Goal: Transaction & Acquisition: Purchase product/service

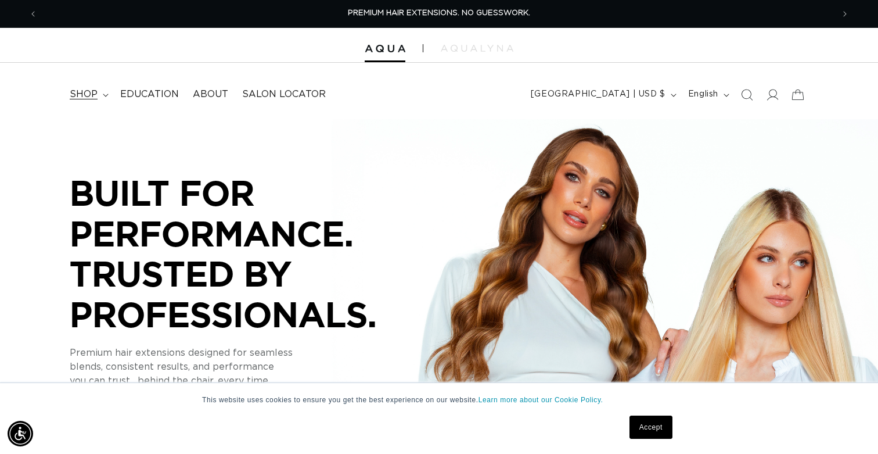
click at [98, 96] on summary "shop" at bounding box center [88, 94] width 51 height 26
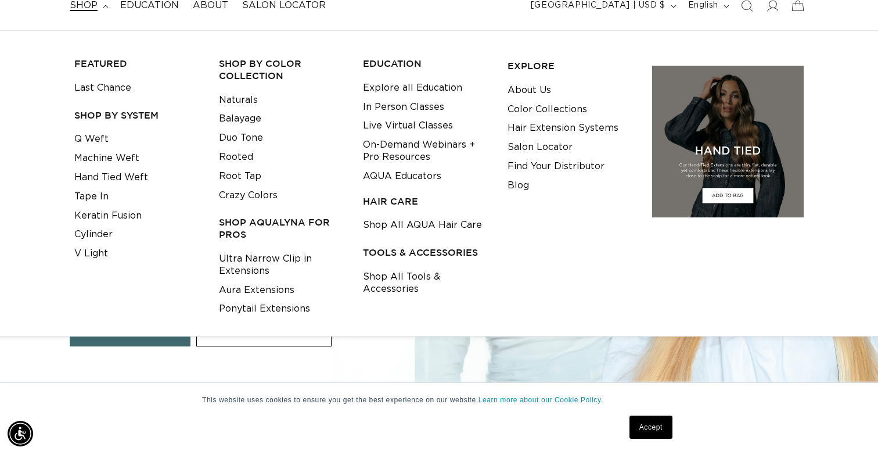
scroll to position [91, 0]
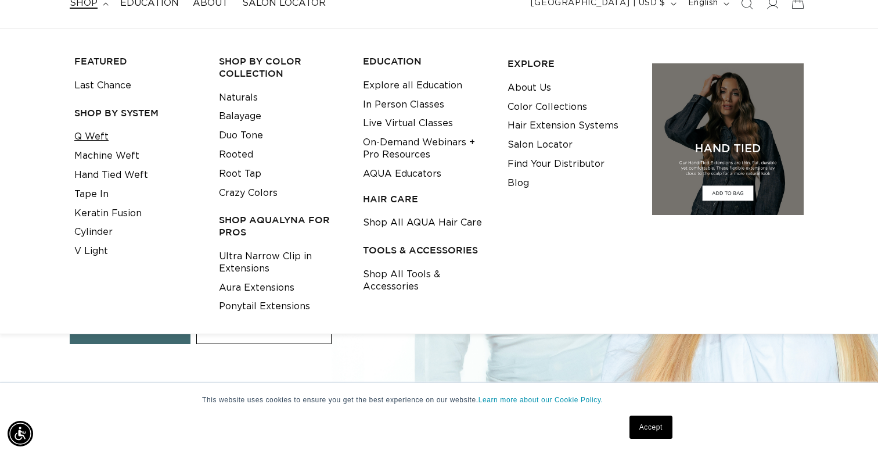
click at [85, 135] on link "Q Weft" at bounding box center [91, 136] width 34 height 19
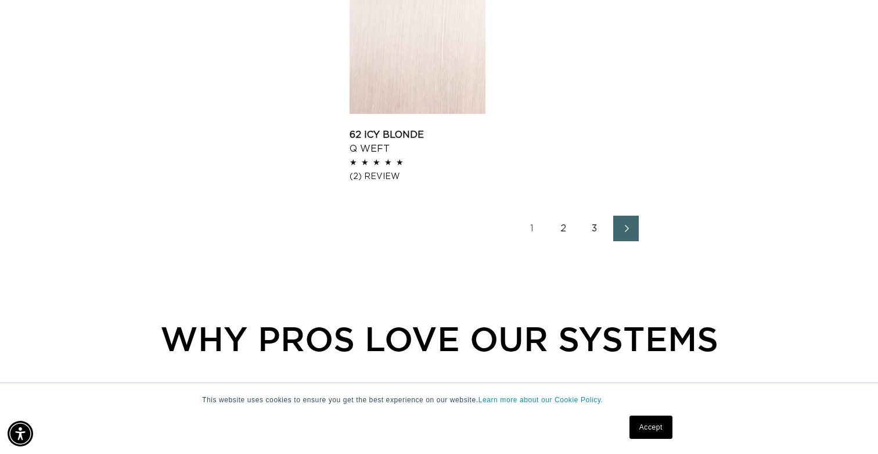
scroll to position [1938, 0]
click at [565, 229] on link "2" at bounding box center [564, 228] width 26 height 26
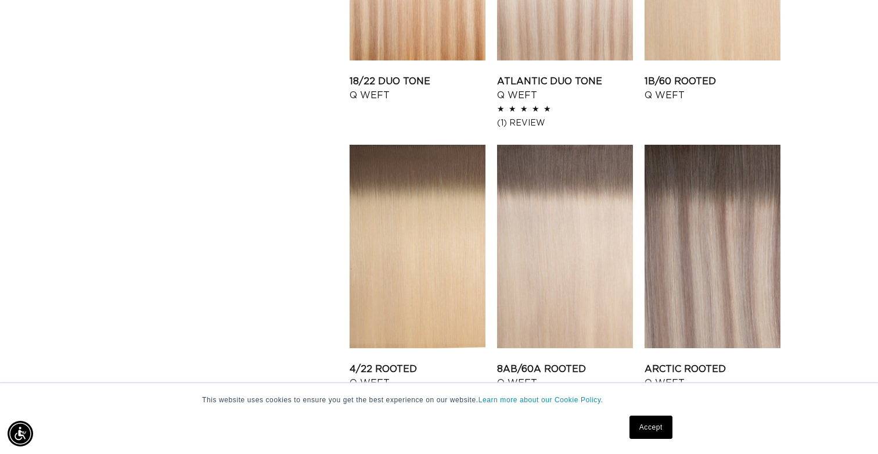
scroll to position [1452, 0]
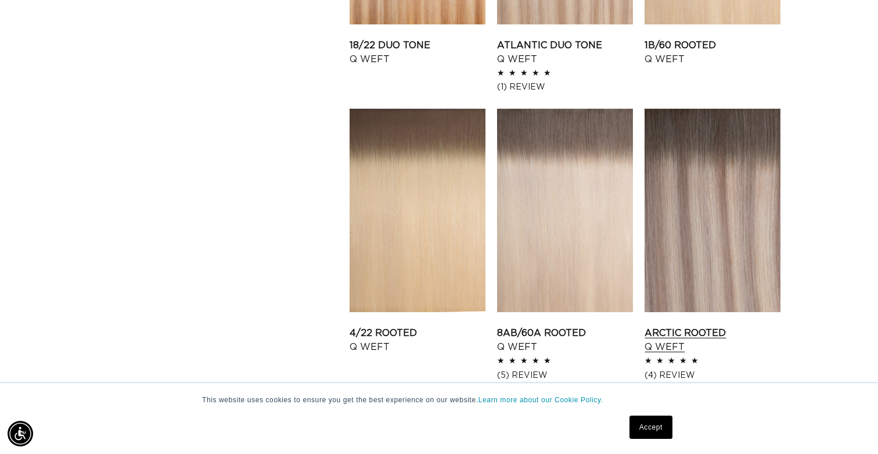
click at [720, 326] on link "Arctic Rooted Q Weft" at bounding box center [713, 340] width 136 height 28
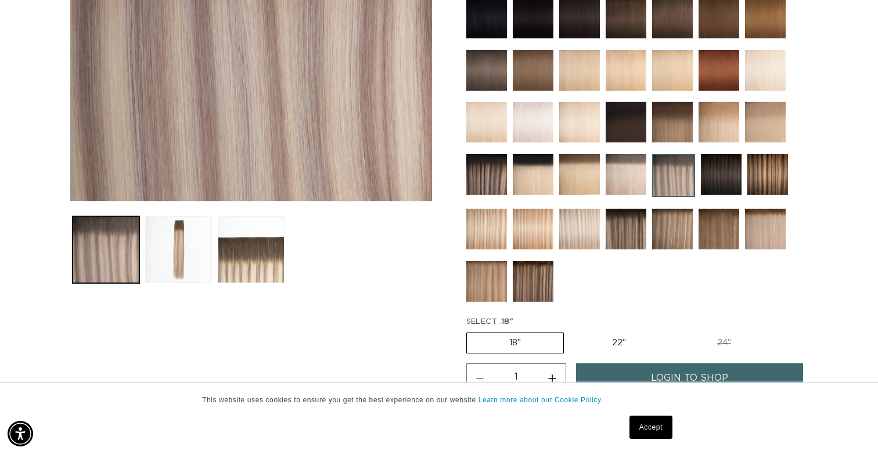
scroll to position [308, 0]
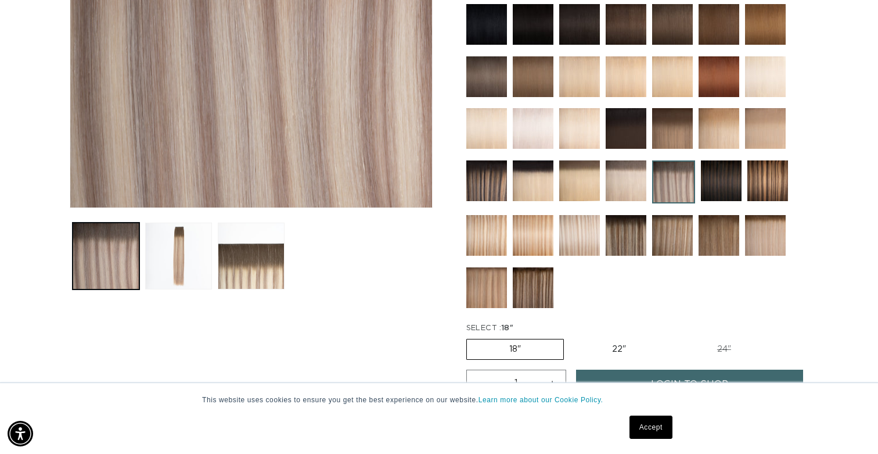
click at [614, 349] on label "22" Variant sold out or unavailable" at bounding box center [619, 349] width 99 height 20
click at [570, 337] on input "22" Variant sold out or unavailable" at bounding box center [570, 336] width 1 height 1
radio input "true"
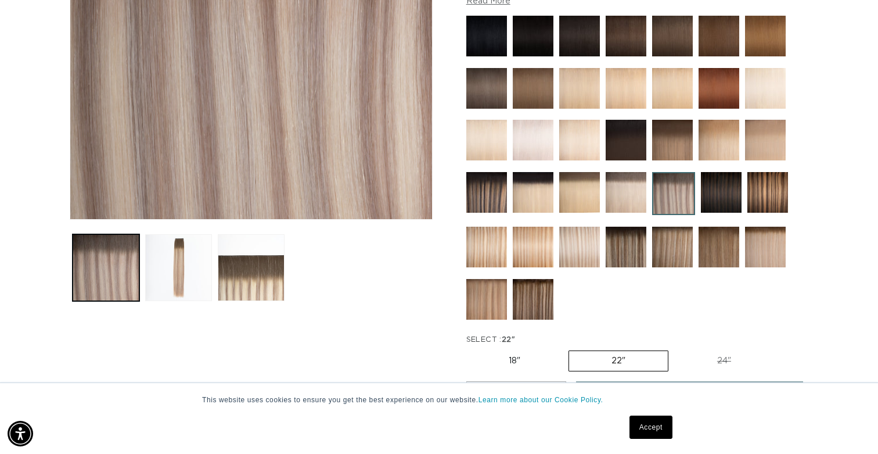
scroll to position [283, 0]
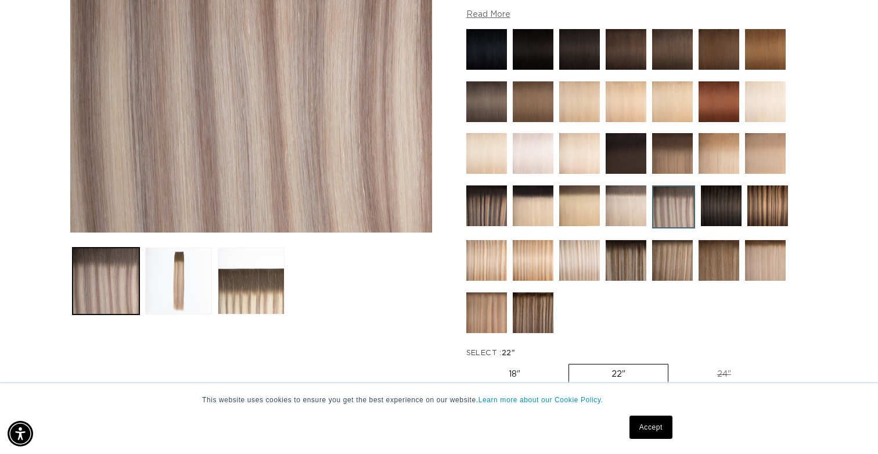
click at [668, 206] on img at bounding box center [673, 206] width 43 height 43
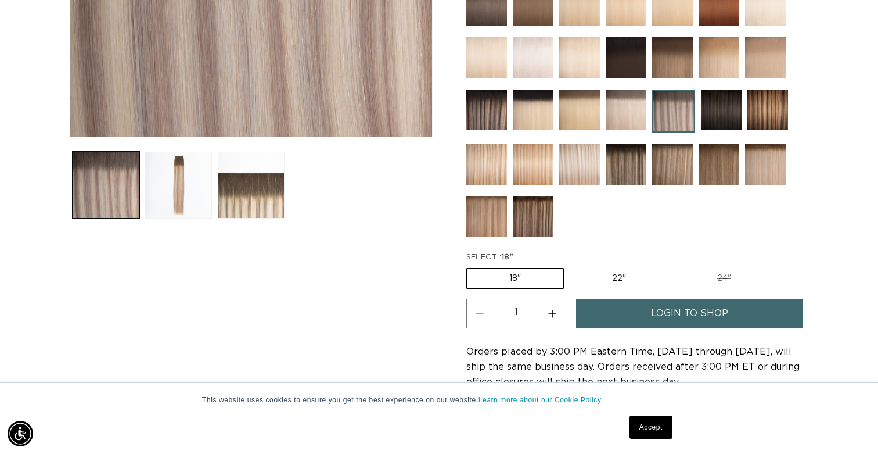
scroll to position [0, 796]
click at [581, 173] on img at bounding box center [579, 164] width 41 height 41
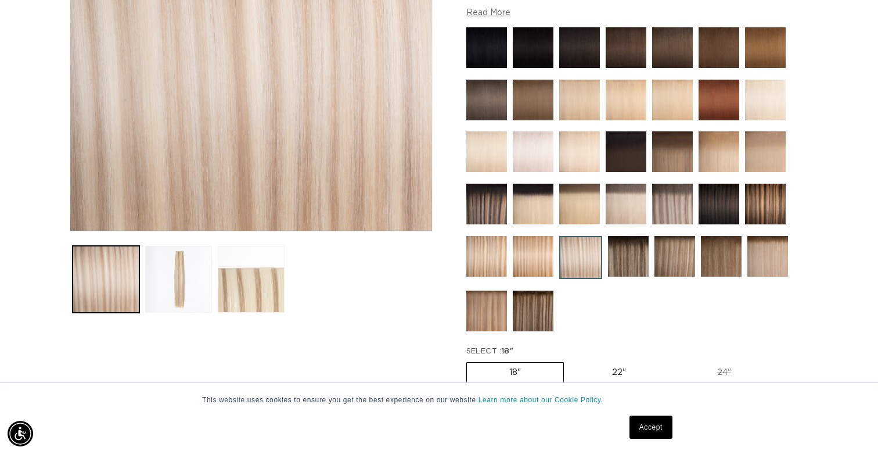
scroll to position [0, 796]
click at [767, 264] on img at bounding box center [768, 256] width 41 height 41
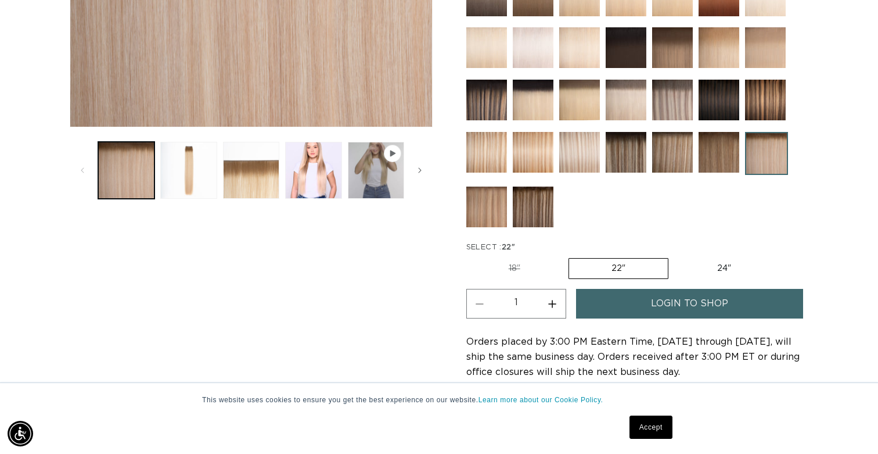
scroll to position [0, 1592]
click at [678, 153] on img at bounding box center [672, 152] width 41 height 41
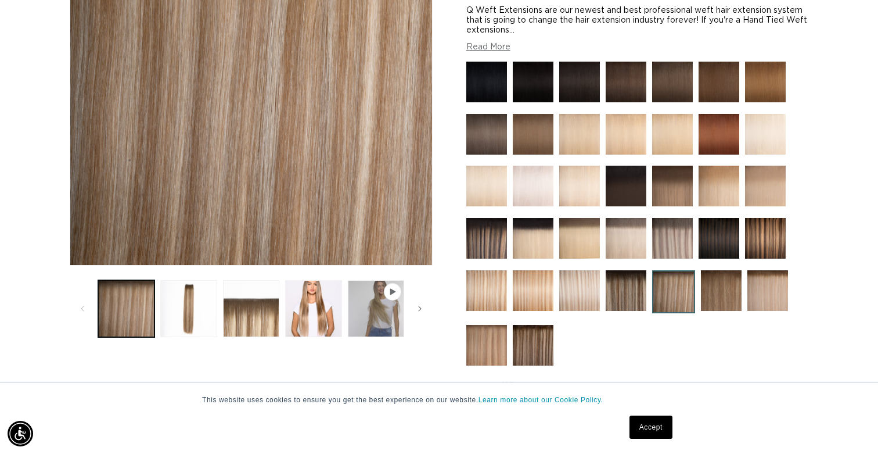
scroll to position [234, 0]
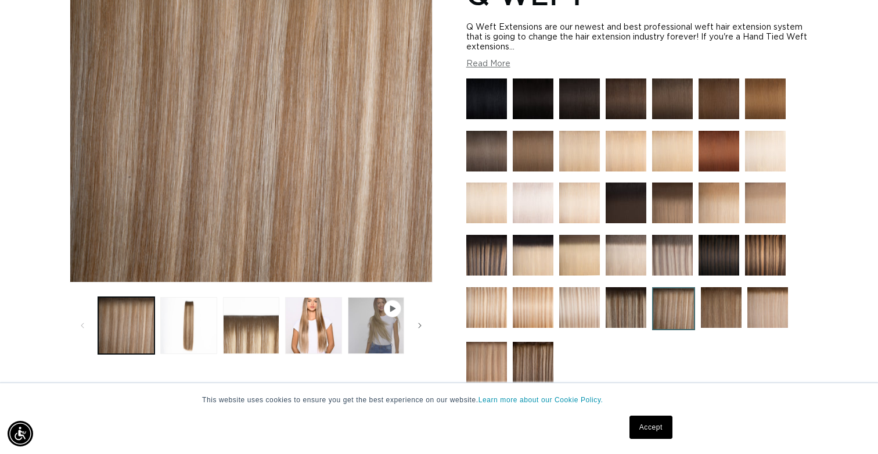
click at [670, 254] on img at bounding box center [672, 255] width 41 height 41
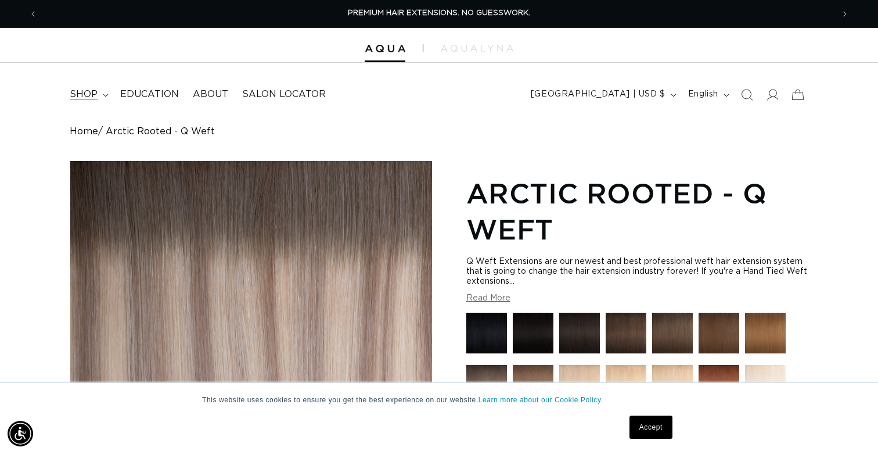
click at [92, 96] on span "shop" at bounding box center [84, 94] width 28 height 12
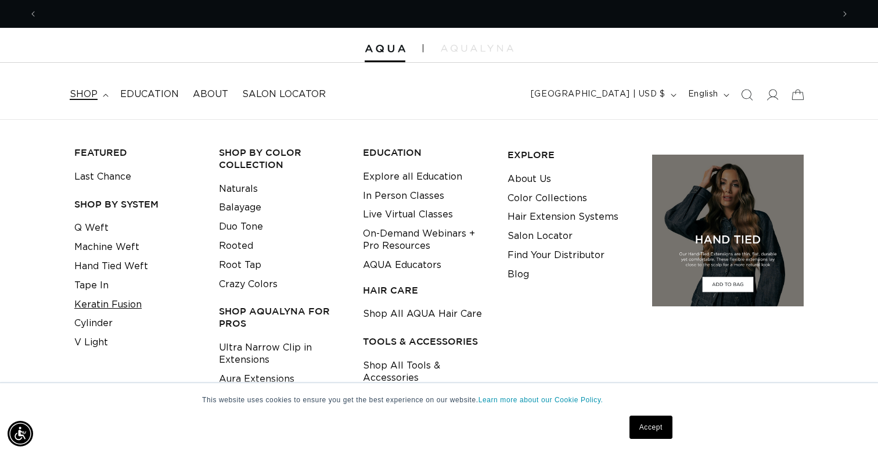
scroll to position [0, 1592]
click at [105, 297] on link "Keratin Fusion" at bounding box center [107, 304] width 67 height 19
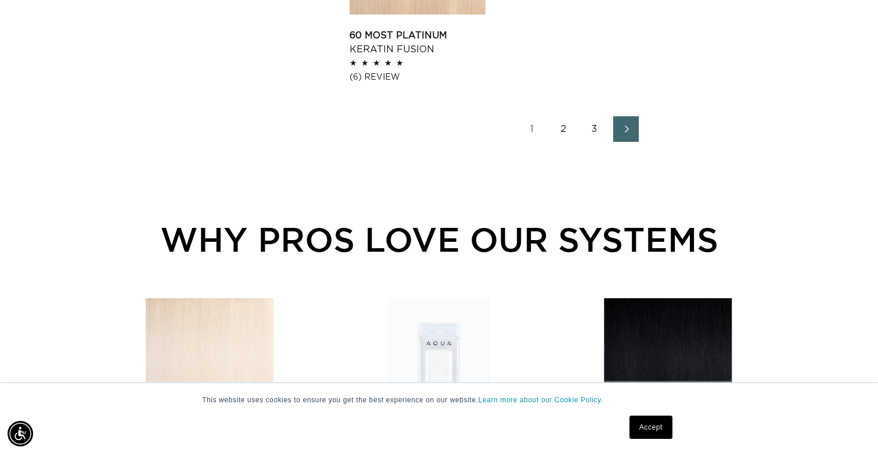
scroll to position [2039, 0]
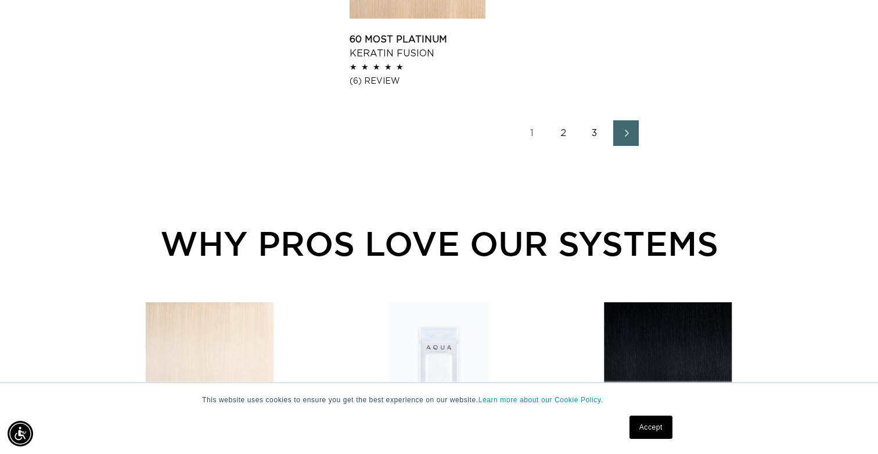
click at [563, 146] on link "2" at bounding box center [564, 133] width 26 height 26
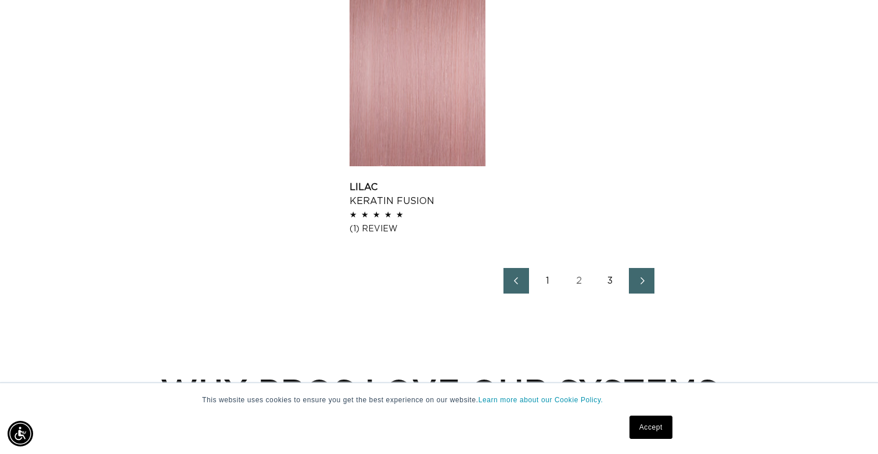
scroll to position [1941, 0]
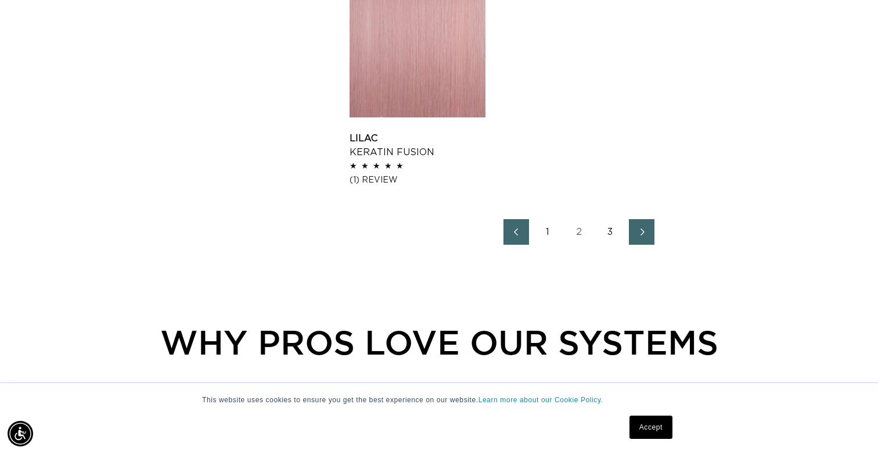
click at [612, 232] on link "3" at bounding box center [611, 232] width 26 height 26
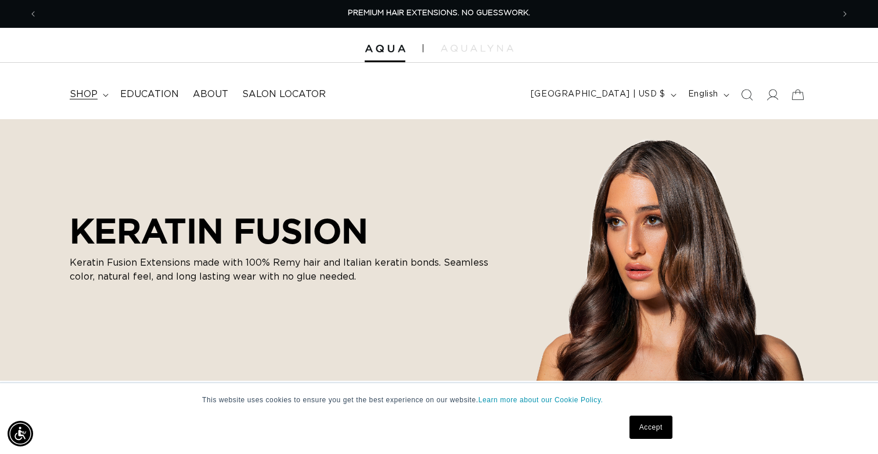
click at [106, 94] on icon at bounding box center [106, 95] width 6 height 3
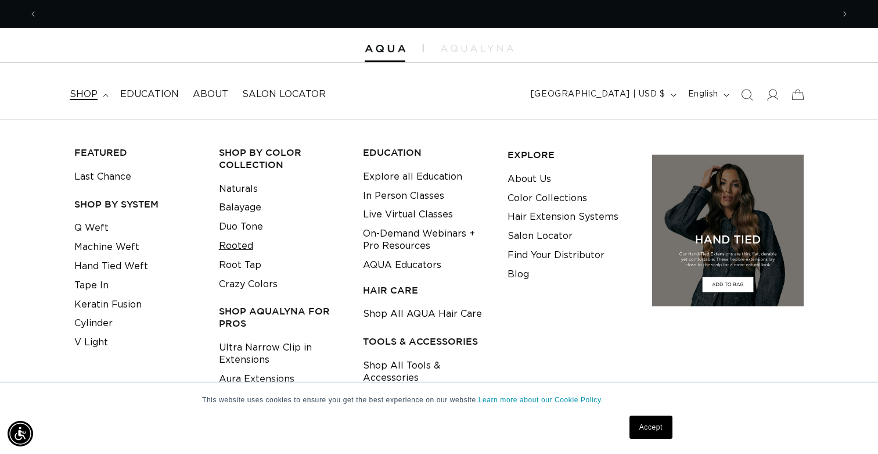
scroll to position [0, 1592]
click at [240, 242] on link "Rooted" at bounding box center [236, 245] width 34 height 19
